Goal: Transaction & Acquisition: Download file/media

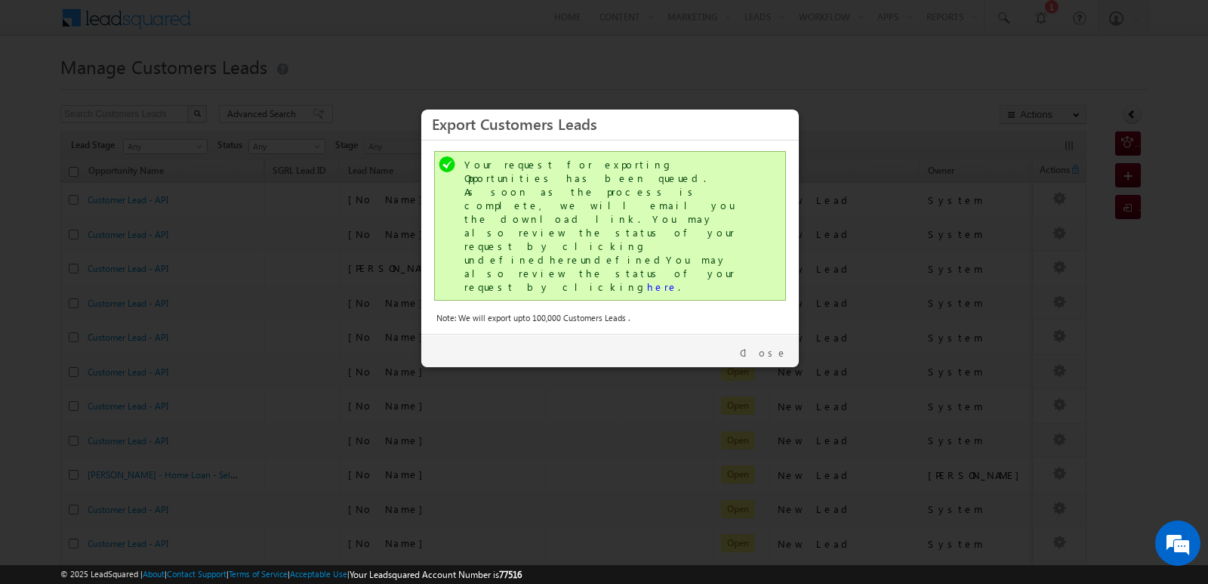
click at [784, 346] on link "Close" at bounding box center [764, 353] width 48 height 14
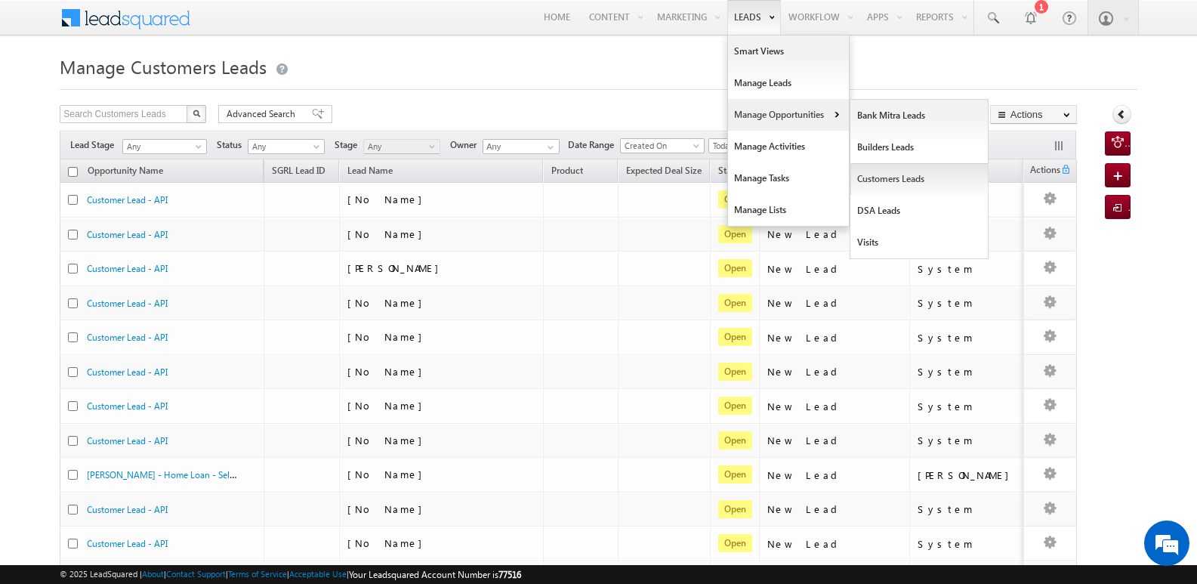
click at [886, 176] on link "Customers Leads" at bounding box center [919, 179] width 138 height 32
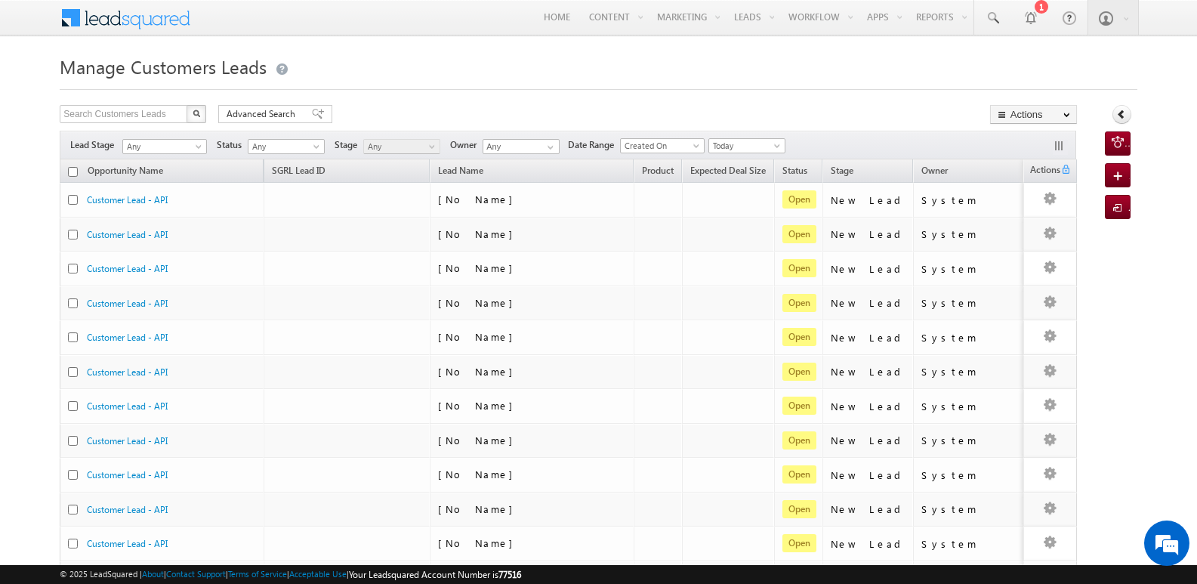
click at [844, 103] on div "Manage Customers Leads Search Customers Leads X 1026 results found Advanced Sea…" at bounding box center [598, 588] width 1077 height 1074
click at [1018, 140] on link "Export Customers Leads" at bounding box center [1033, 143] width 85 height 32
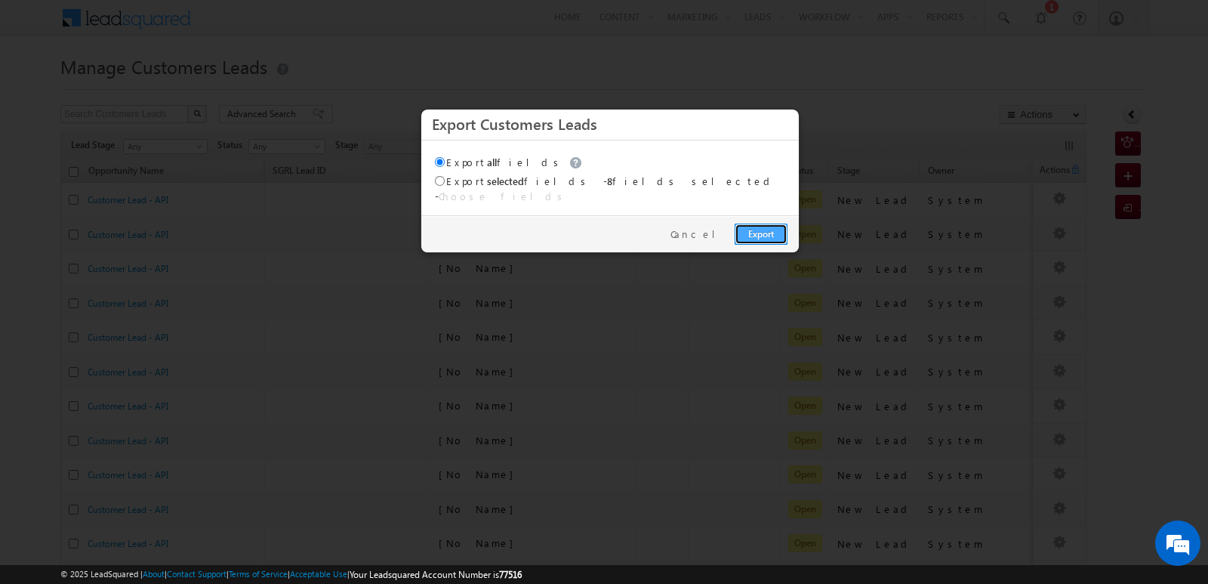
click at [778, 223] on link "Export" at bounding box center [761, 233] width 53 height 21
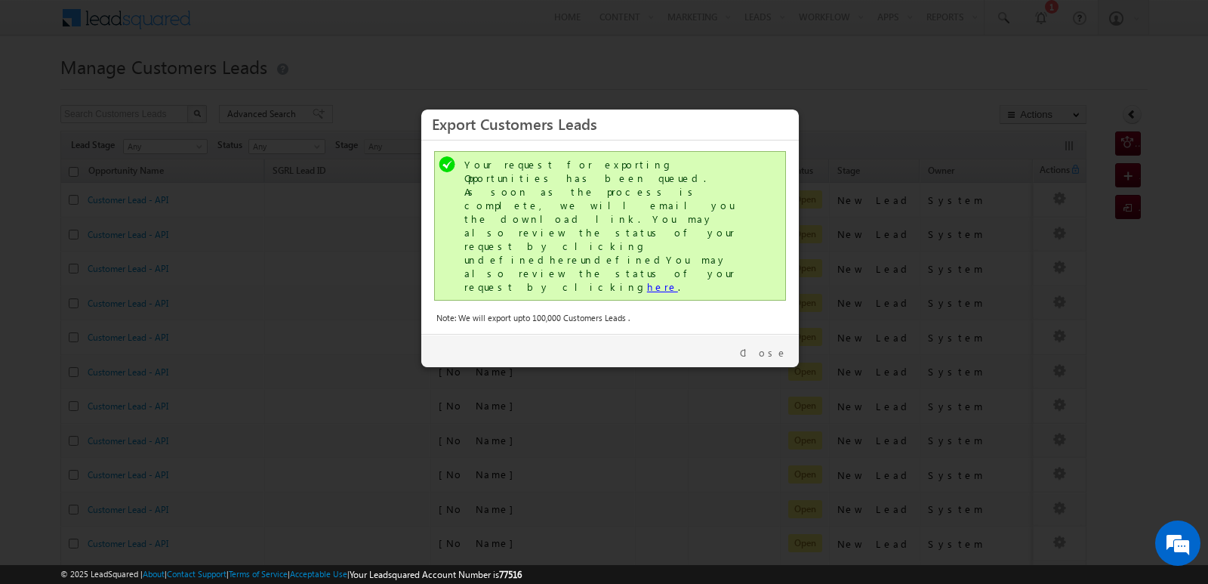
click at [647, 280] on link "here" at bounding box center [662, 286] width 31 height 13
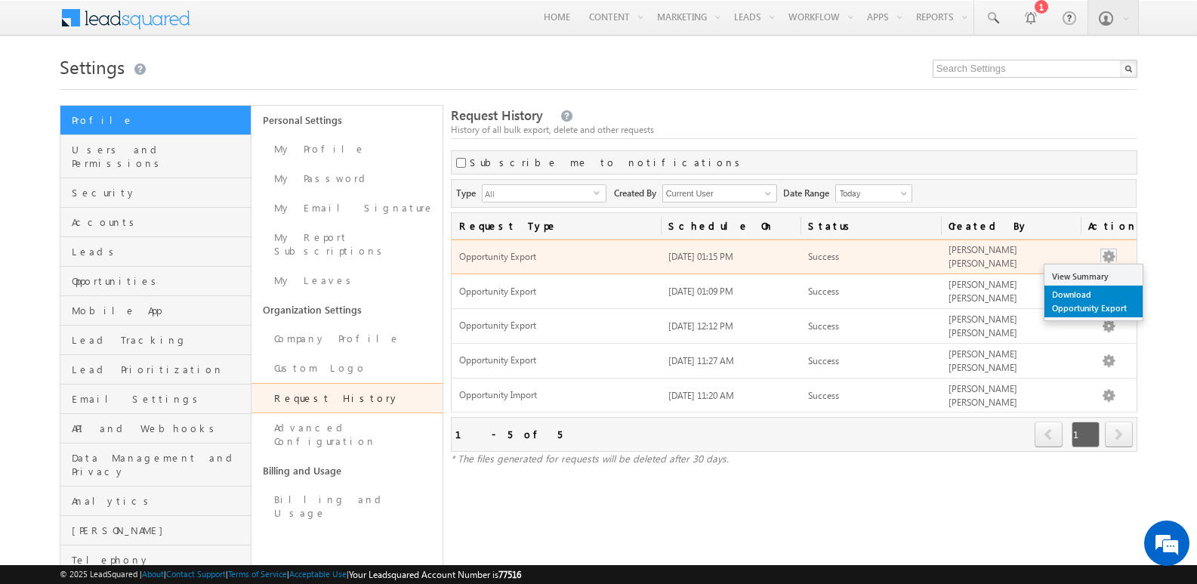
click at [1086, 310] on link "Download Opportunity Export" at bounding box center [1093, 301] width 98 height 32
